Goal: Task Accomplishment & Management: Manage account settings

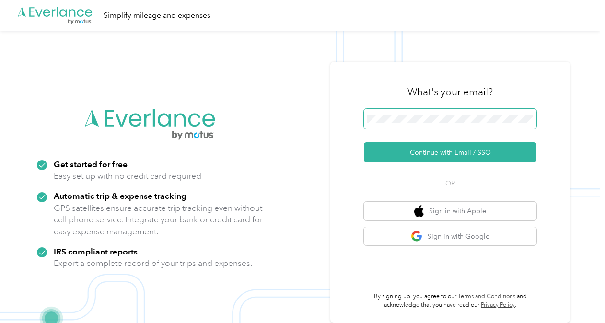
click at [434, 114] on span at bounding box center [450, 119] width 173 height 20
click at [388, 164] on div "What's your email? Continue with Email / SSO OR Sign in with Apple Sign in with…" at bounding box center [450, 192] width 173 height 234
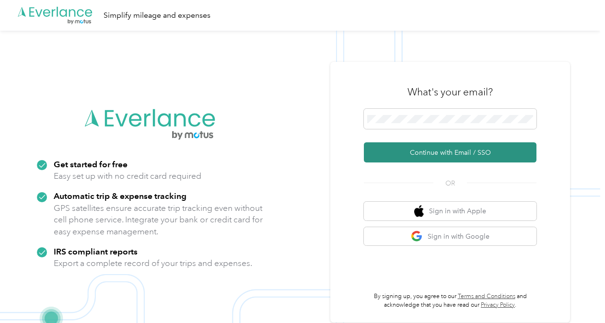
click at [370, 154] on button "Continue with Email / SSO" at bounding box center [450, 152] width 173 height 20
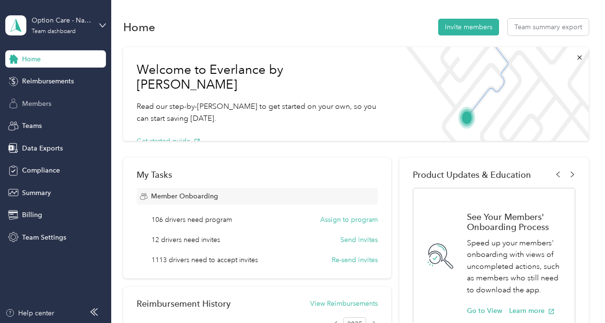
click at [40, 103] on span "Members" at bounding box center [36, 104] width 29 height 10
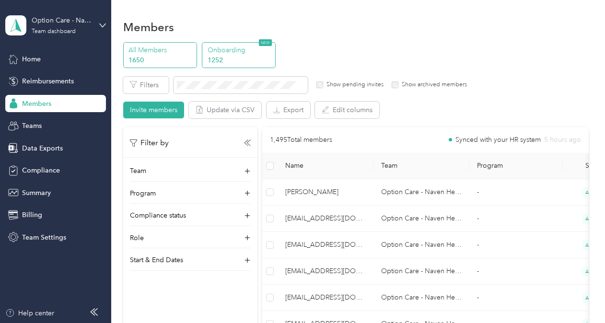
click at [227, 64] on p "1252" at bounding box center [240, 60] width 65 height 10
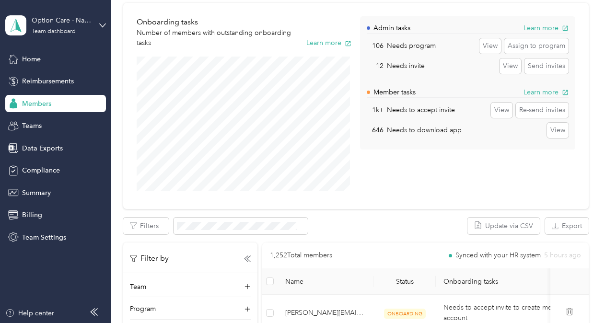
scroll to position [75, 0]
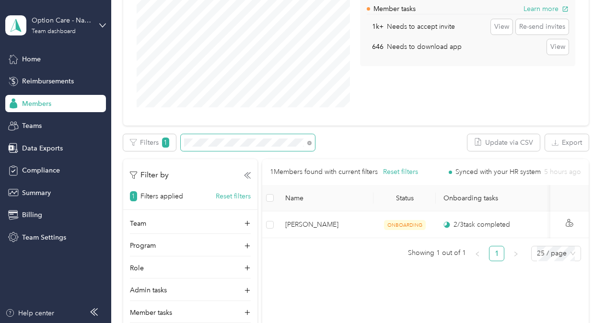
scroll to position [158, 0]
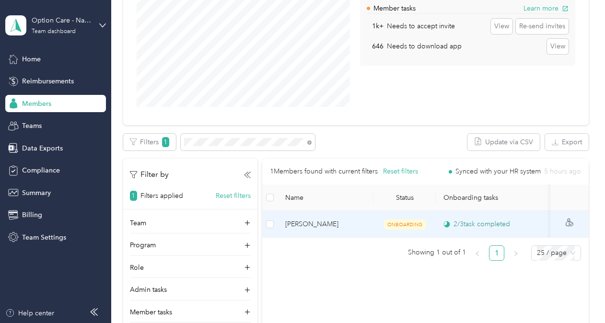
click at [497, 226] on div "2 / 3 task completed" at bounding box center [476, 224] width 67 height 10
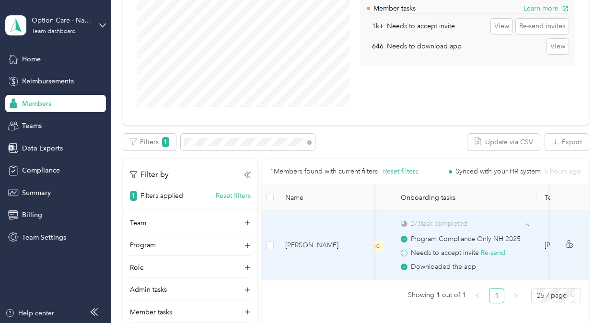
scroll to position [0, 43]
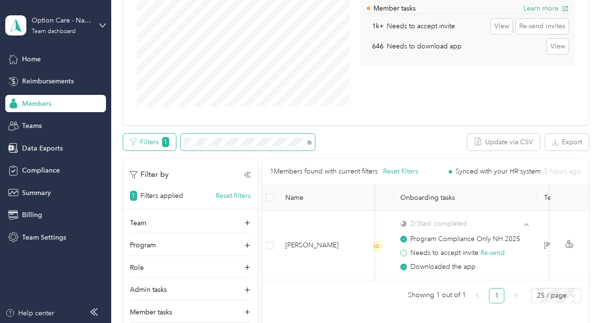
click at [169, 134] on div "Filters 1" at bounding box center [219, 142] width 192 height 17
click at [2, 37] on aside "Option Care - Naven Health Team dashboard Home Reimbursements Members Teams Dat…" at bounding box center [55, 161] width 111 height 323
click at [309, 141] on icon at bounding box center [309, 142] width 4 height 4
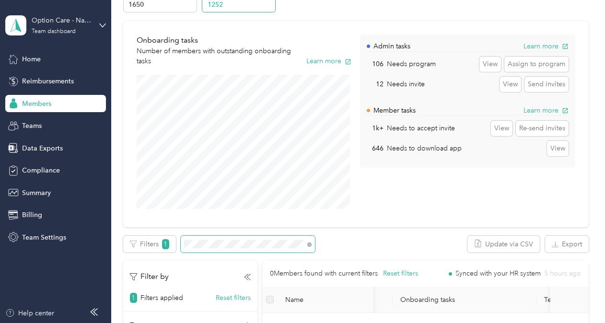
scroll to position [55, 0]
click at [162, 1] on p "1650" at bounding box center [160, 5] width 65 height 10
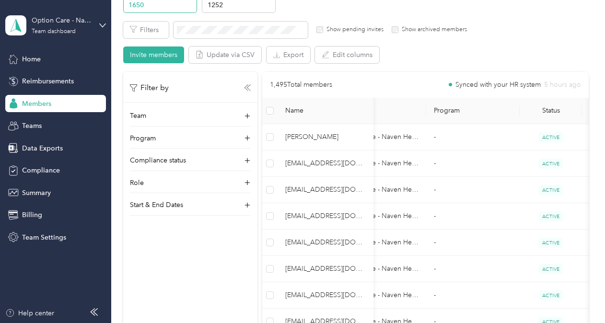
click at [244, 89] on icon at bounding box center [247, 87] width 7 height 7
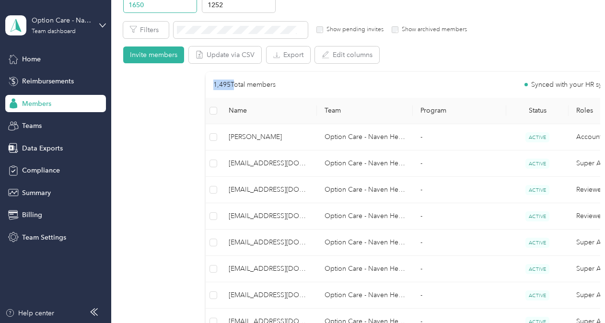
click at [244, 89] on p "1,495 Total members" at bounding box center [244, 85] width 62 height 11
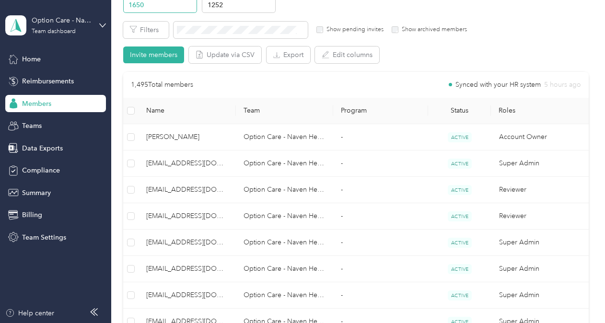
click at [94, 23] on div "Option Care - Naven Health Team dashboard" at bounding box center [55, 26] width 101 height 34
click at [45, 121] on div "Log out" at bounding box center [32, 122] width 37 height 10
